Goal: Navigation & Orientation: Understand site structure

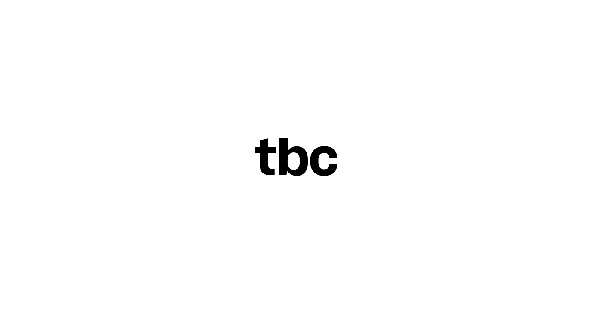
scroll to position [8, 0]
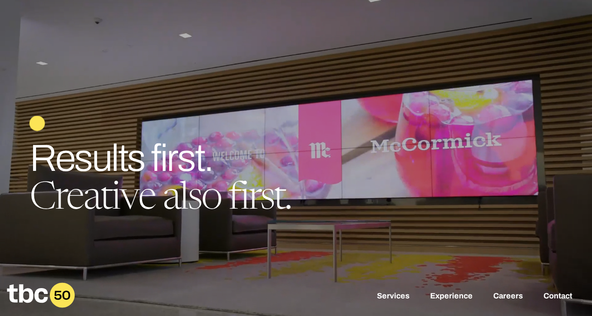
click at [60, 293] on icon at bounding box center [62, 295] width 25 height 25
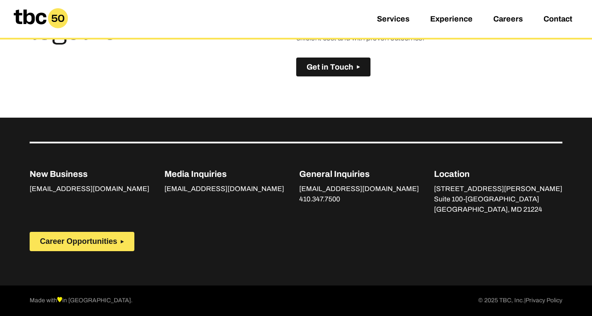
scroll to position [638, 0]
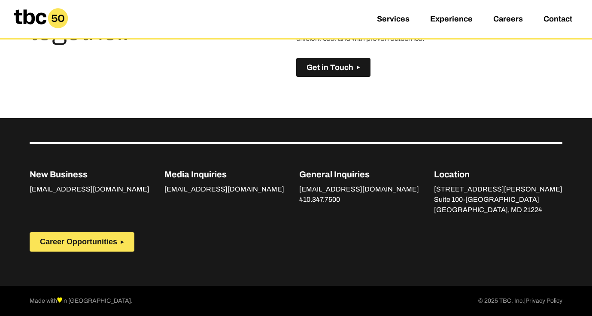
click at [507, 300] on p "© 2025 TBC, Inc. | Privacy Policy" at bounding box center [520, 301] width 84 height 10
click at [186, 173] on p "Media Inquiries" at bounding box center [224, 174] width 120 height 13
click at [397, 15] on link "Services" at bounding box center [393, 20] width 33 height 10
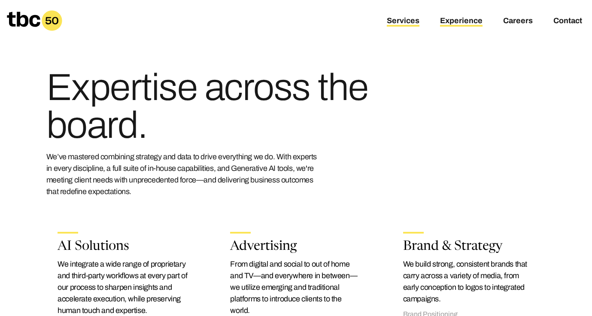
click at [473, 26] on link "Experience" at bounding box center [461, 21] width 42 height 10
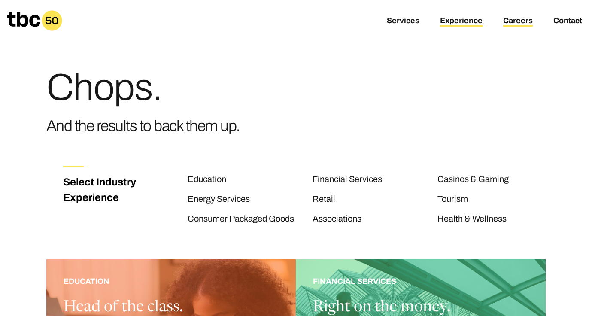
click at [507, 18] on link "Careers" at bounding box center [518, 21] width 30 height 10
